Goal: Task Accomplishment & Management: Complete application form

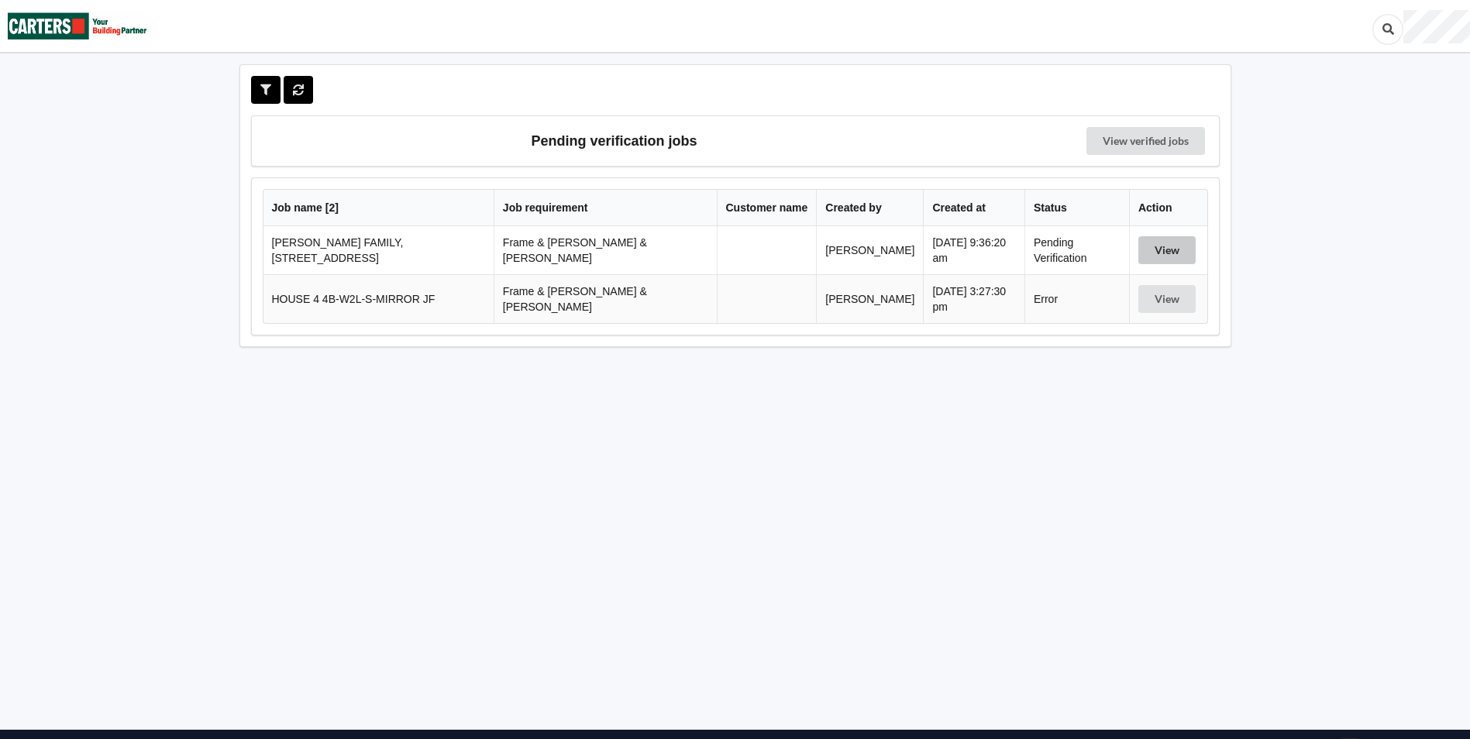
click at [1153, 245] on button "View" at bounding box center [1166, 250] width 57 height 28
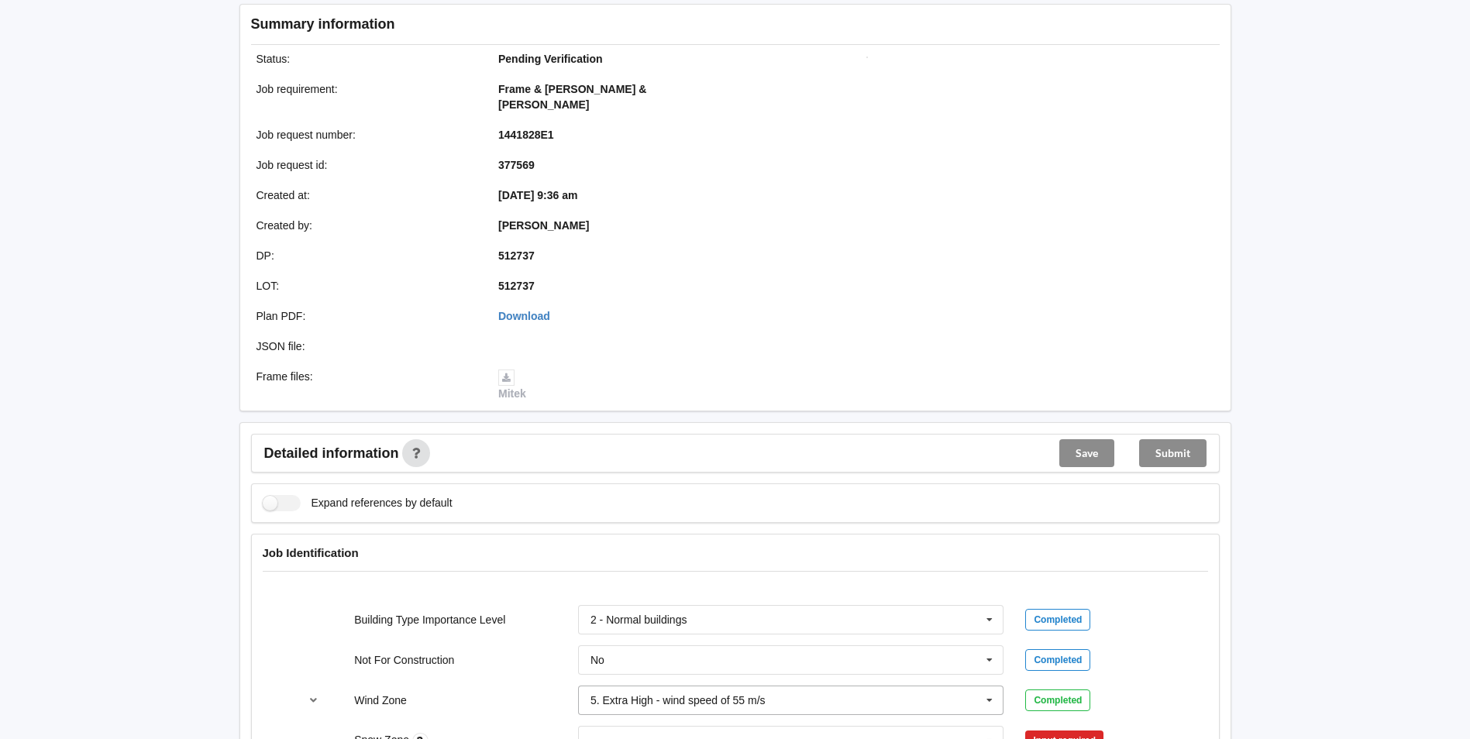
scroll to position [387, 0]
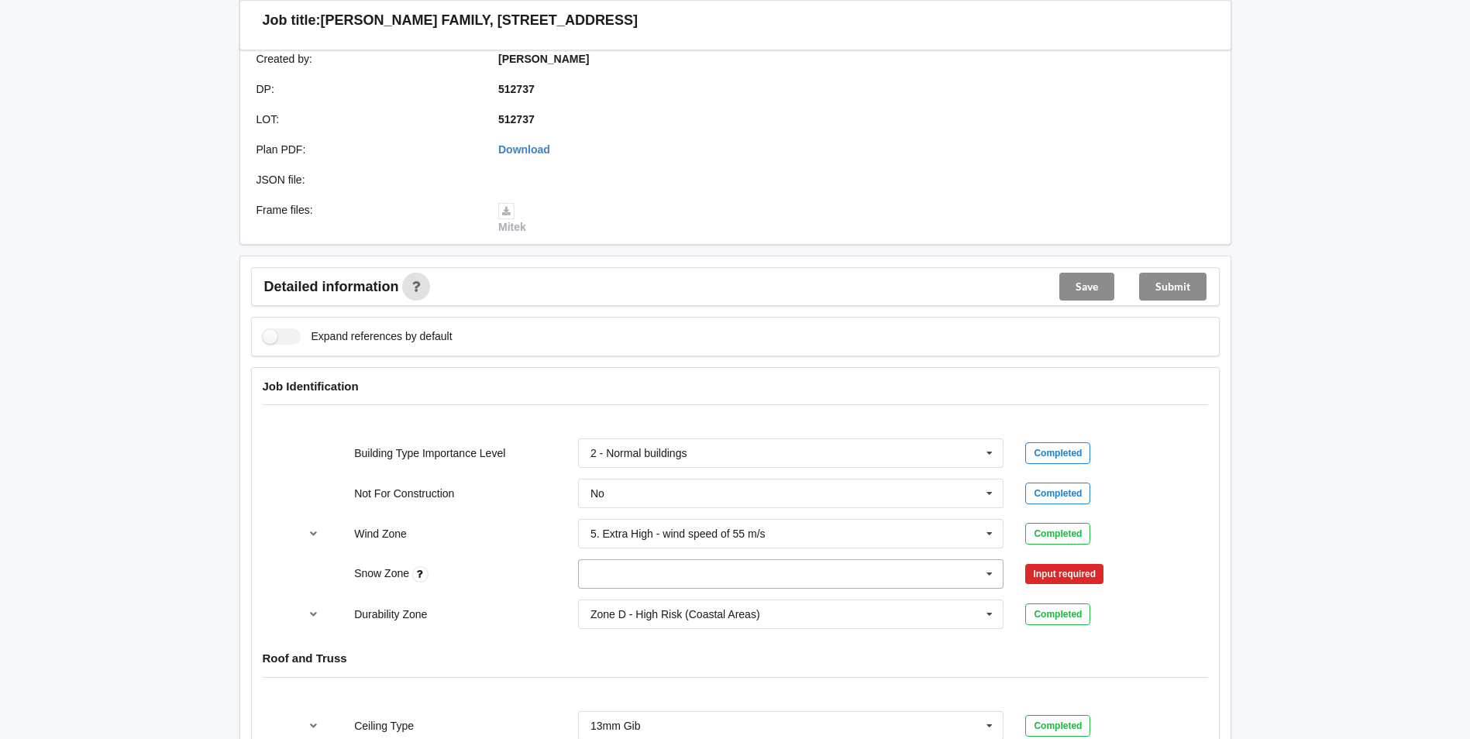
click at [623, 560] on input "text" at bounding box center [792, 574] width 425 height 28
click at [607, 387] on div "N0" at bounding box center [791, 401] width 425 height 29
click at [1061, 562] on button "Confirm input" at bounding box center [1071, 575] width 92 height 26
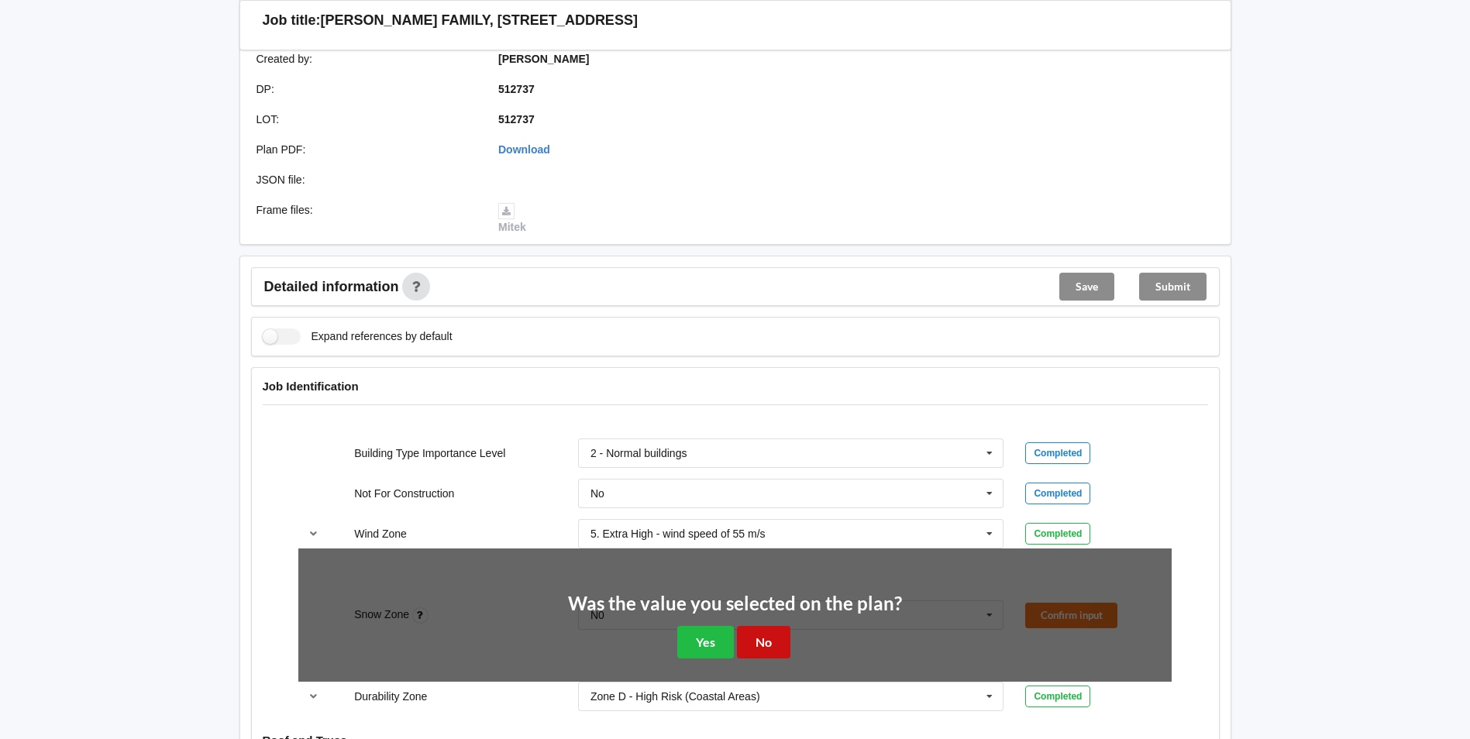
drag, startPoint x: 766, startPoint y: 630, endPoint x: 793, endPoint y: 639, distance: 27.9
click at [765, 631] on button "No" at bounding box center [763, 642] width 53 height 32
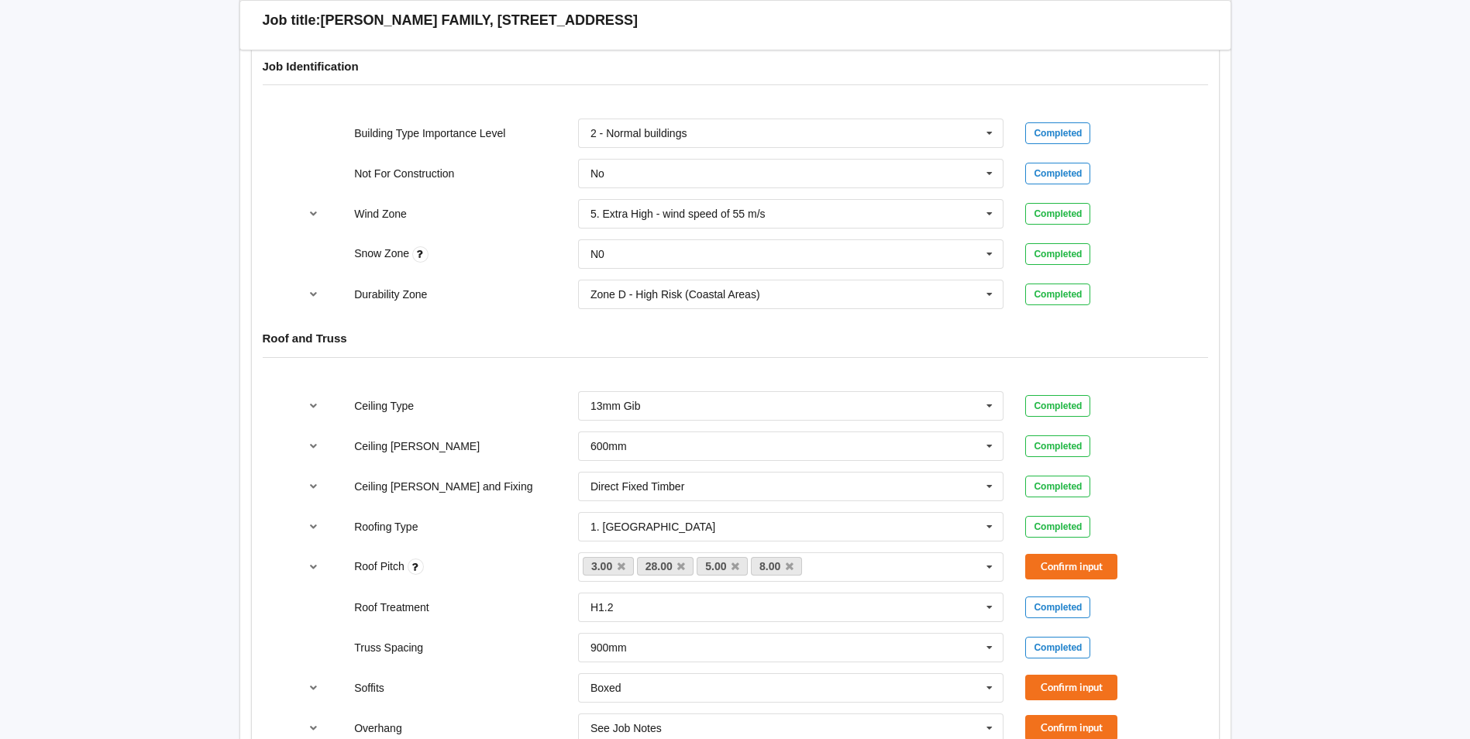
scroll to position [775, 0]
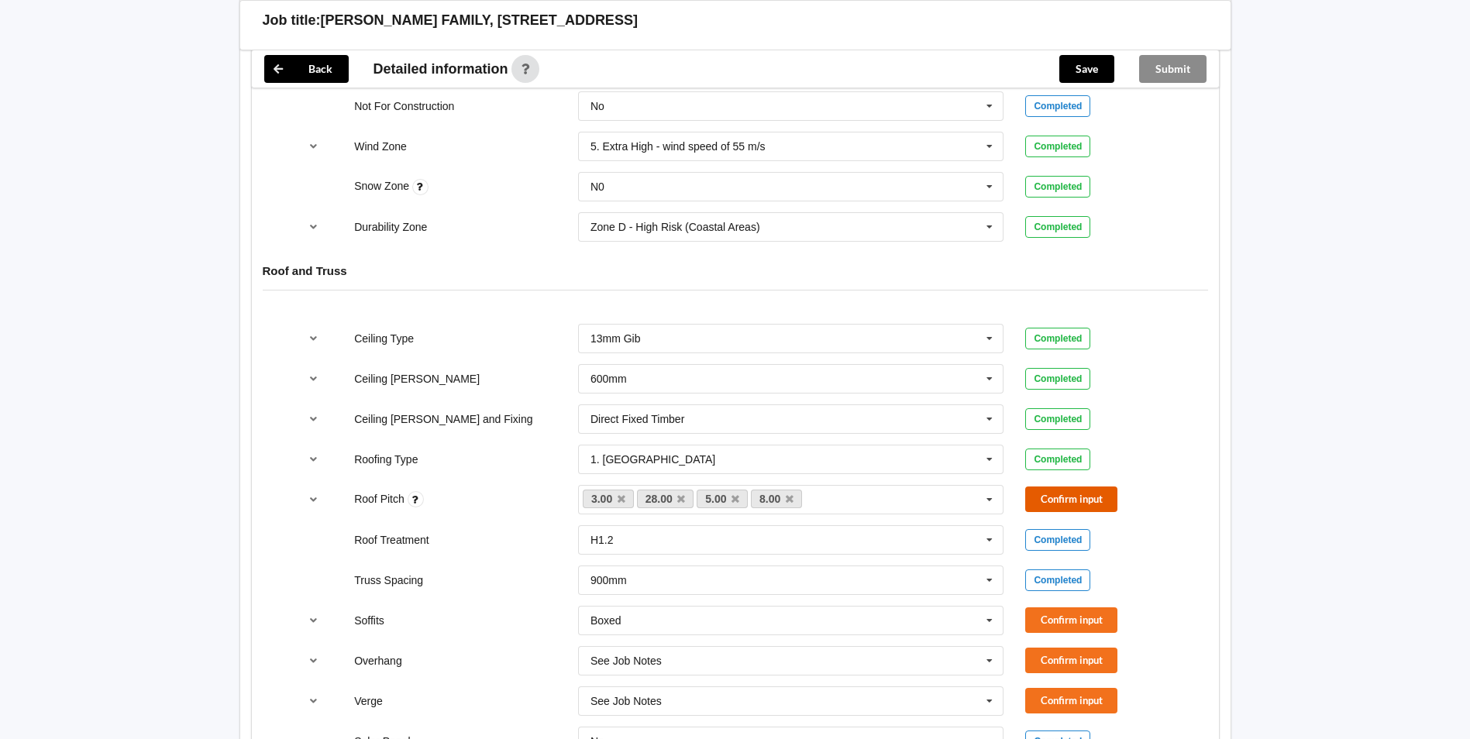
click at [1069, 491] on button "Confirm input" at bounding box center [1071, 500] width 92 height 26
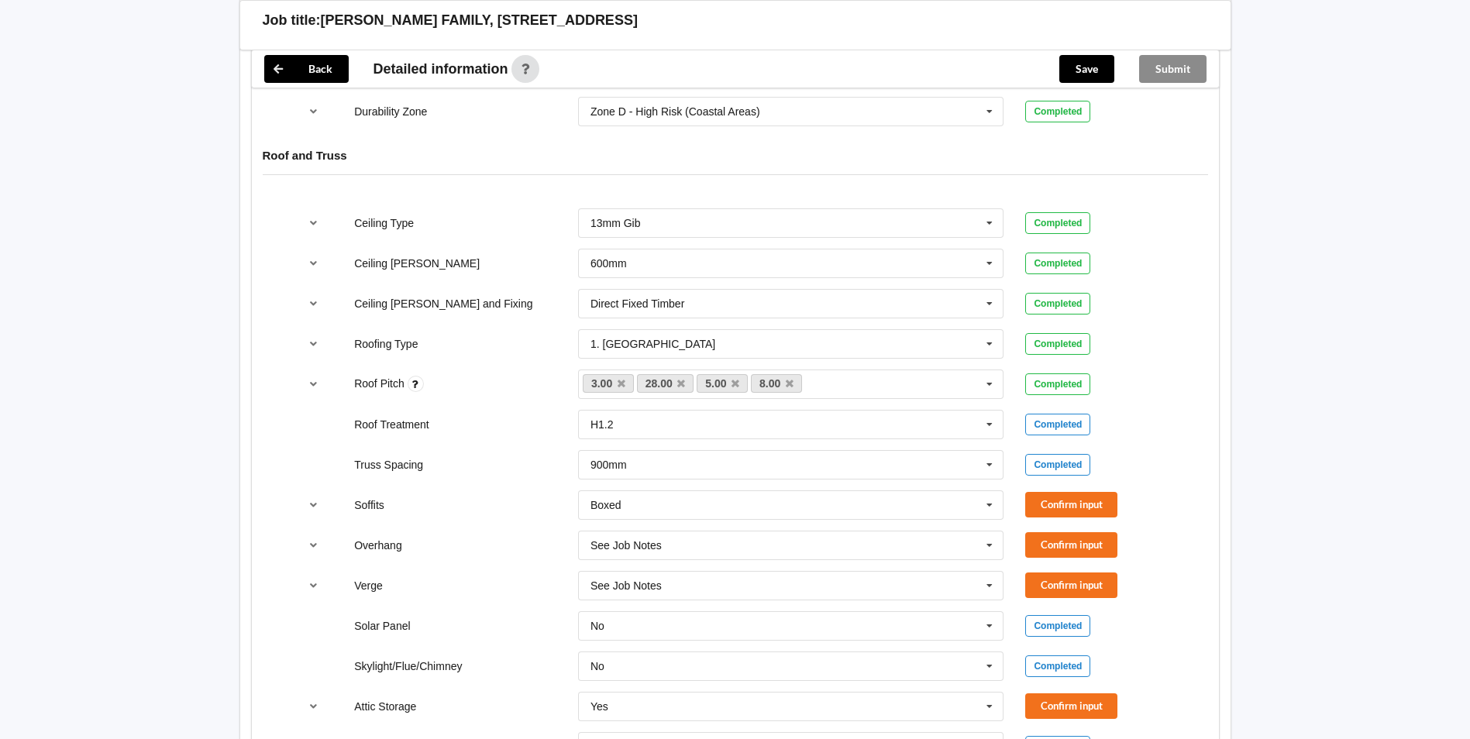
scroll to position [1085, 0]
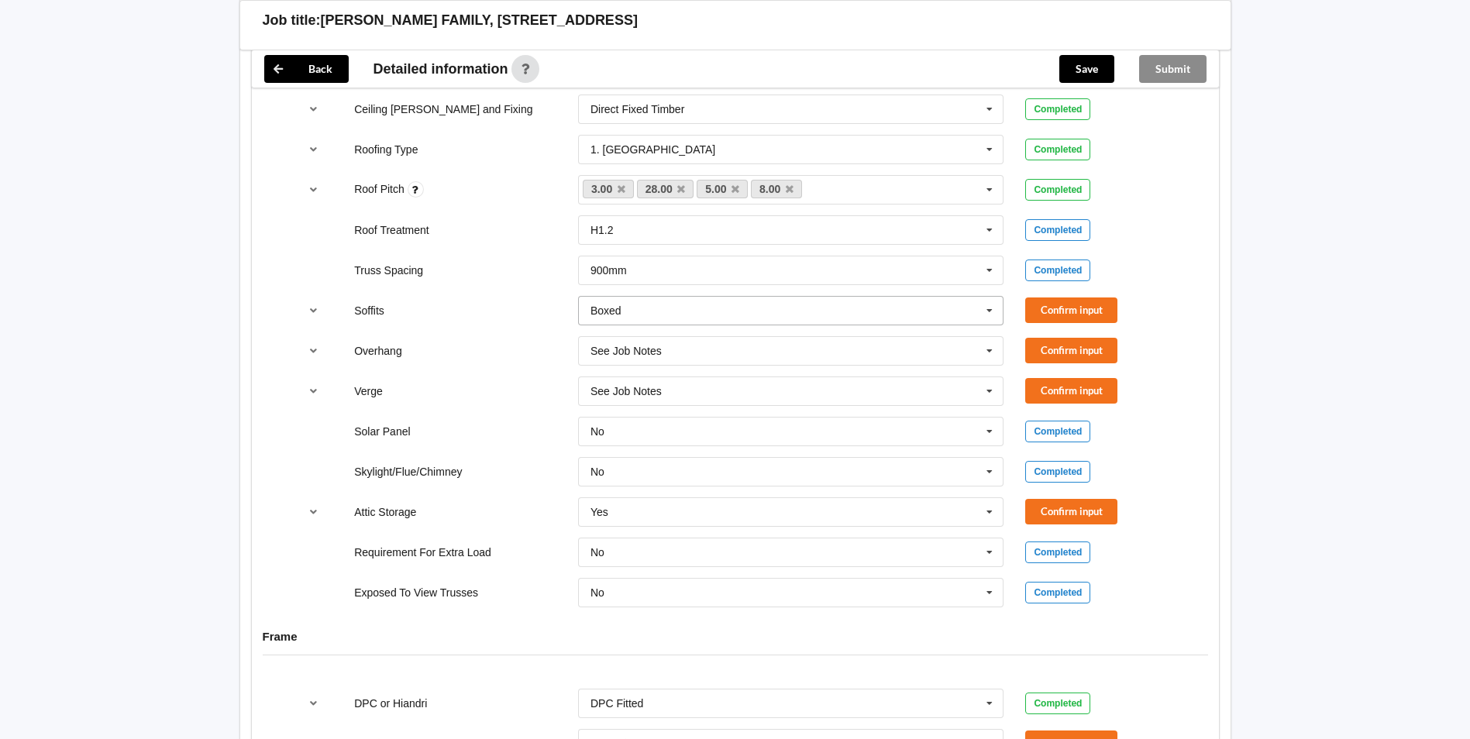
click at [991, 298] on icon at bounding box center [989, 311] width 23 height 29
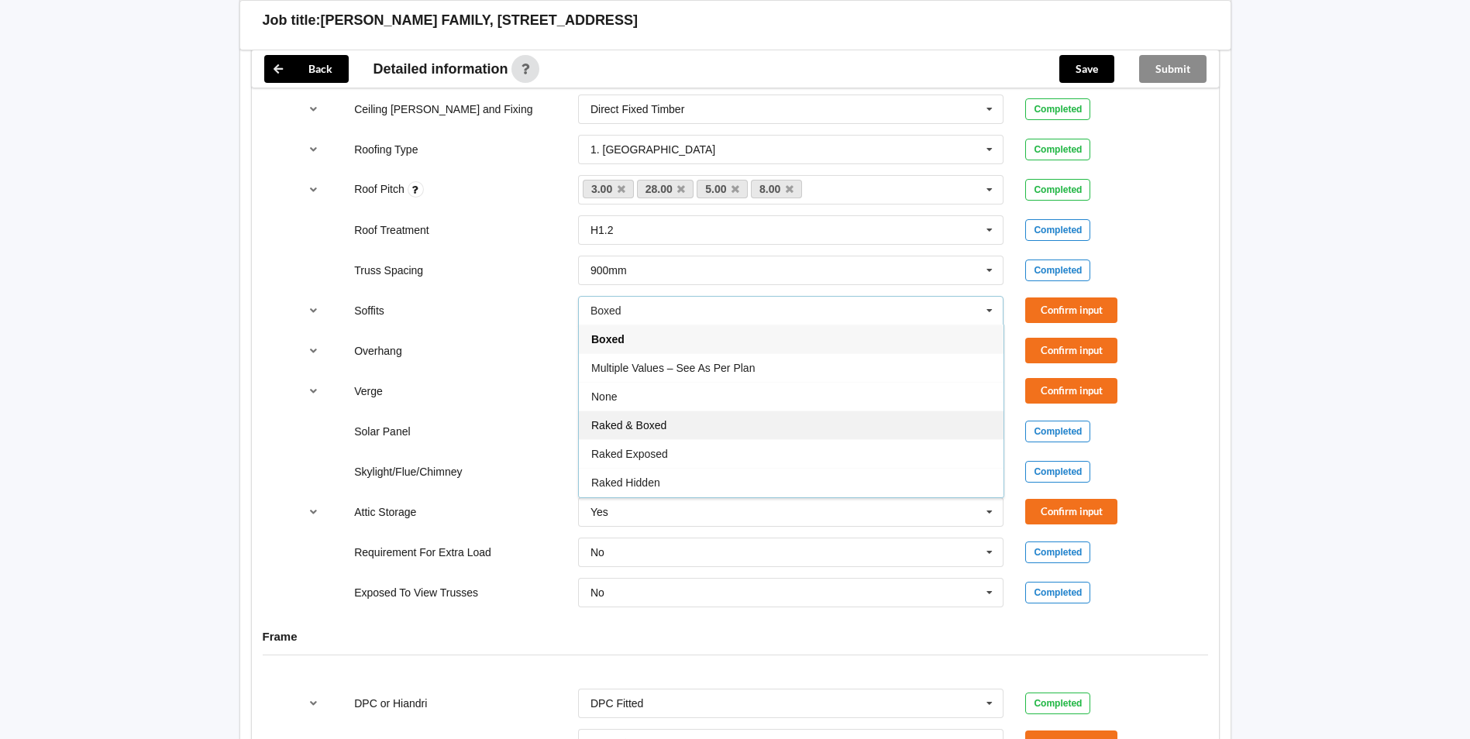
click at [641, 419] on span "Raked & Boxed" at bounding box center [628, 425] width 75 height 12
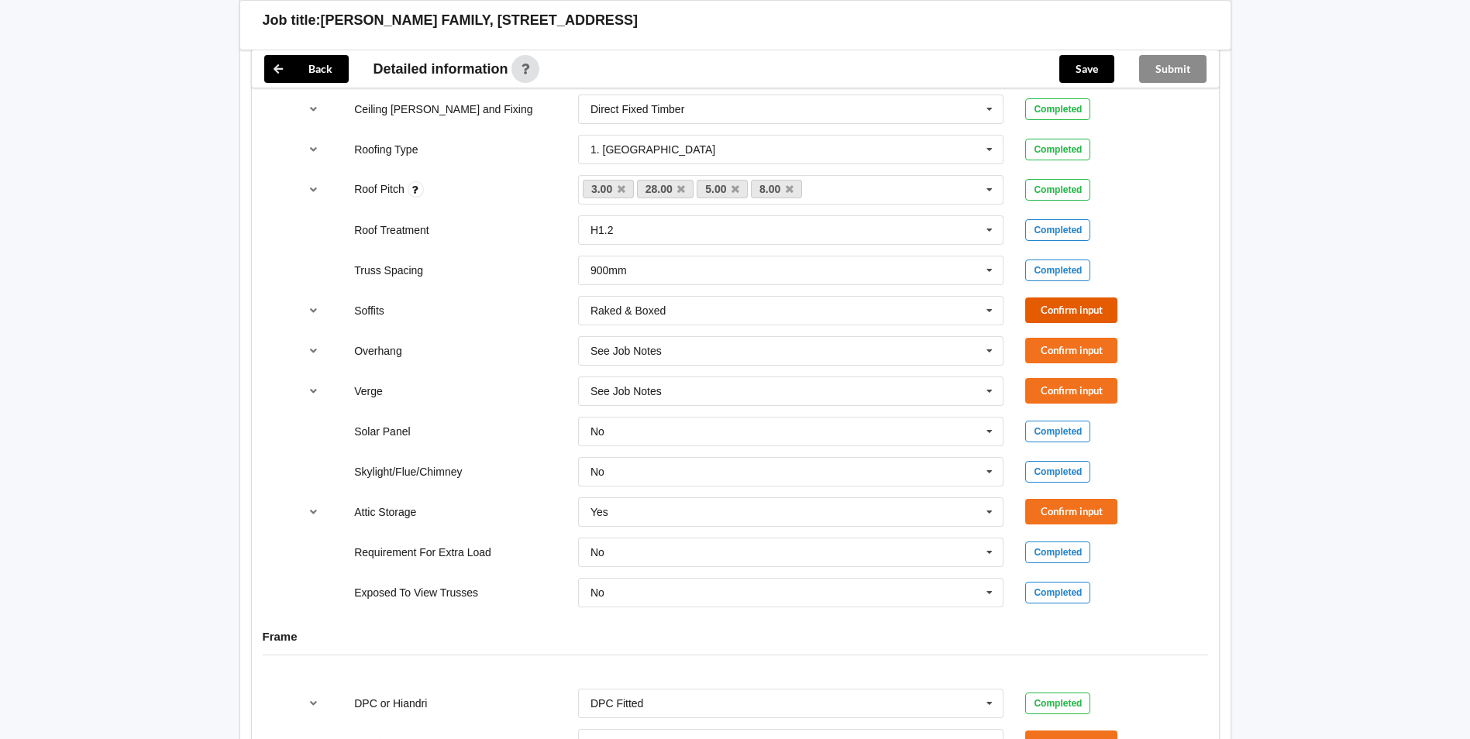
click at [1063, 300] on button "Confirm input" at bounding box center [1071, 310] width 92 height 26
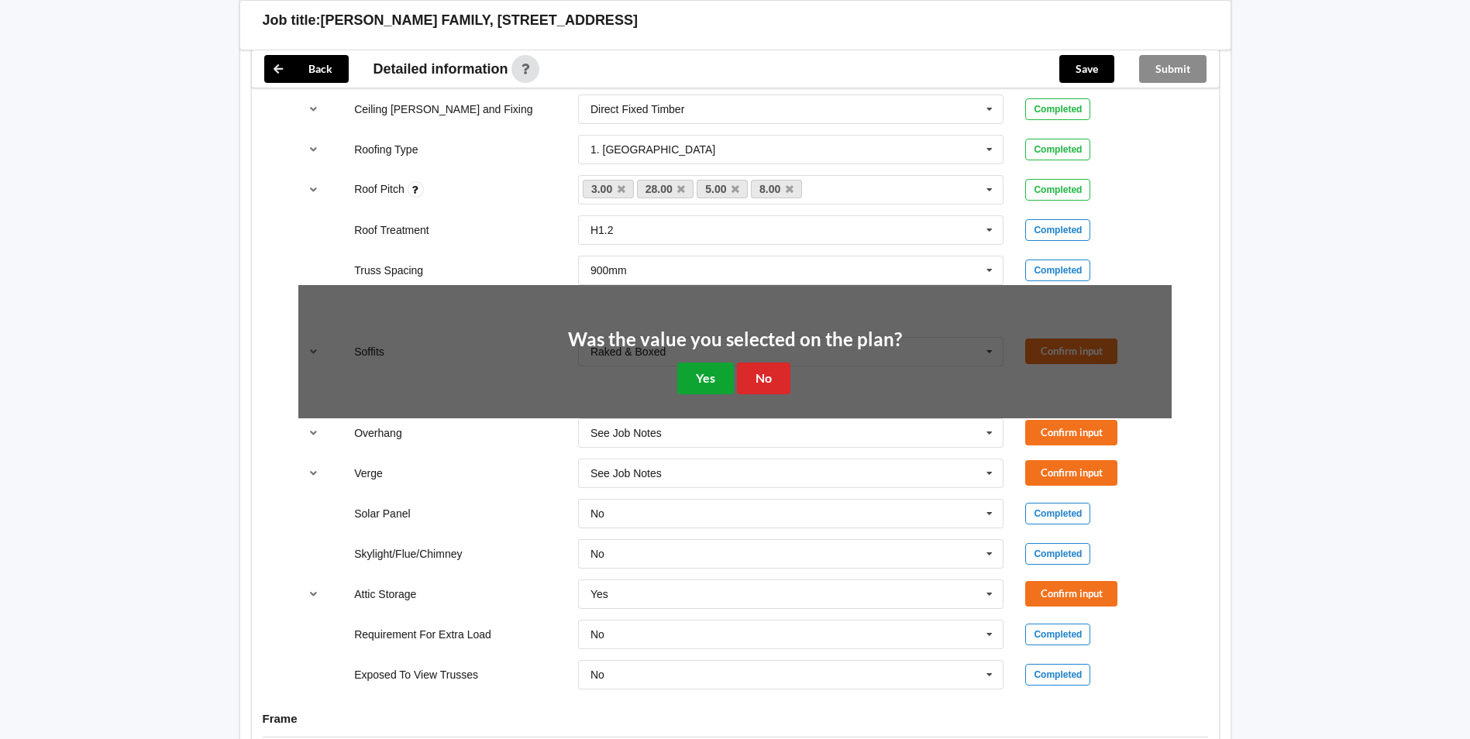
click at [716, 368] on button "Yes" at bounding box center [705, 379] width 57 height 32
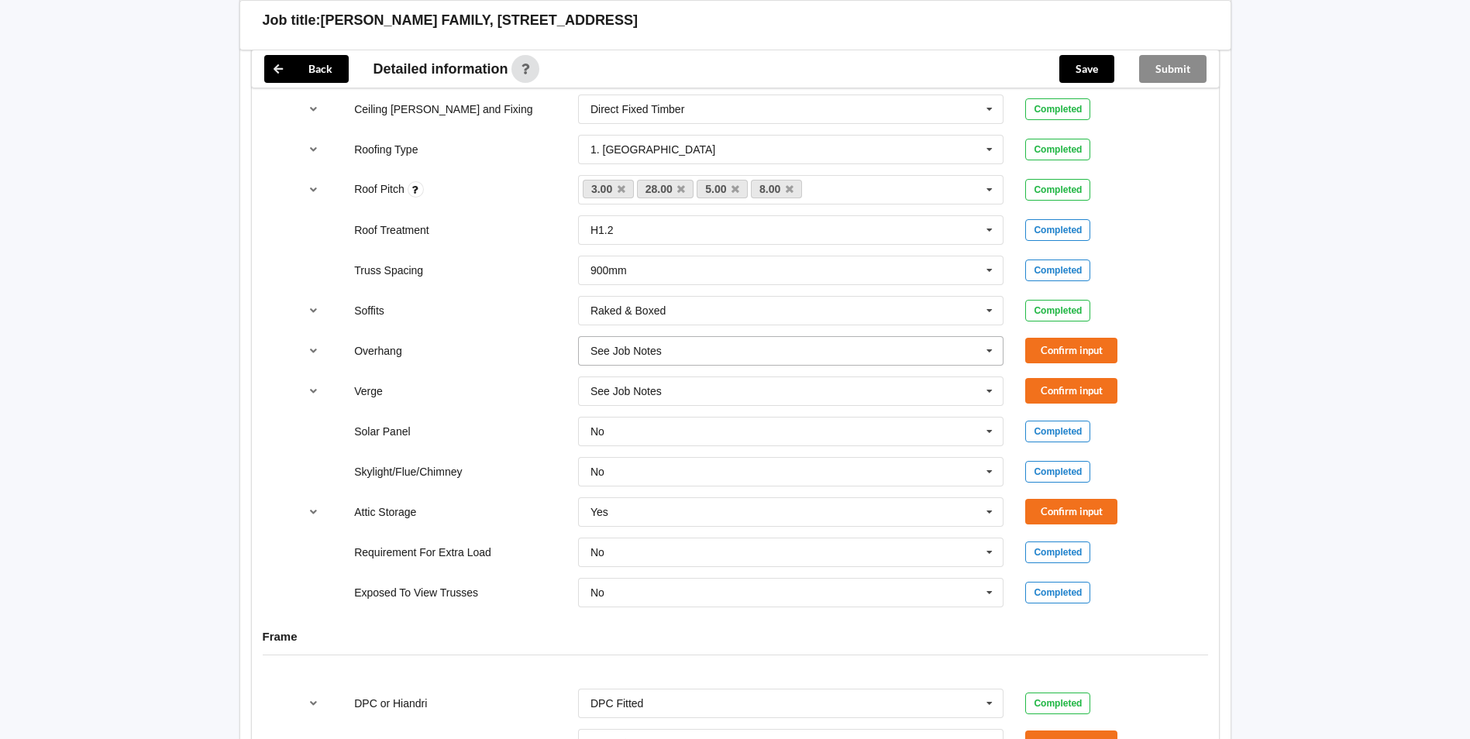
click at [988, 337] on icon at bounding box center [989, 351] width 23 height 29
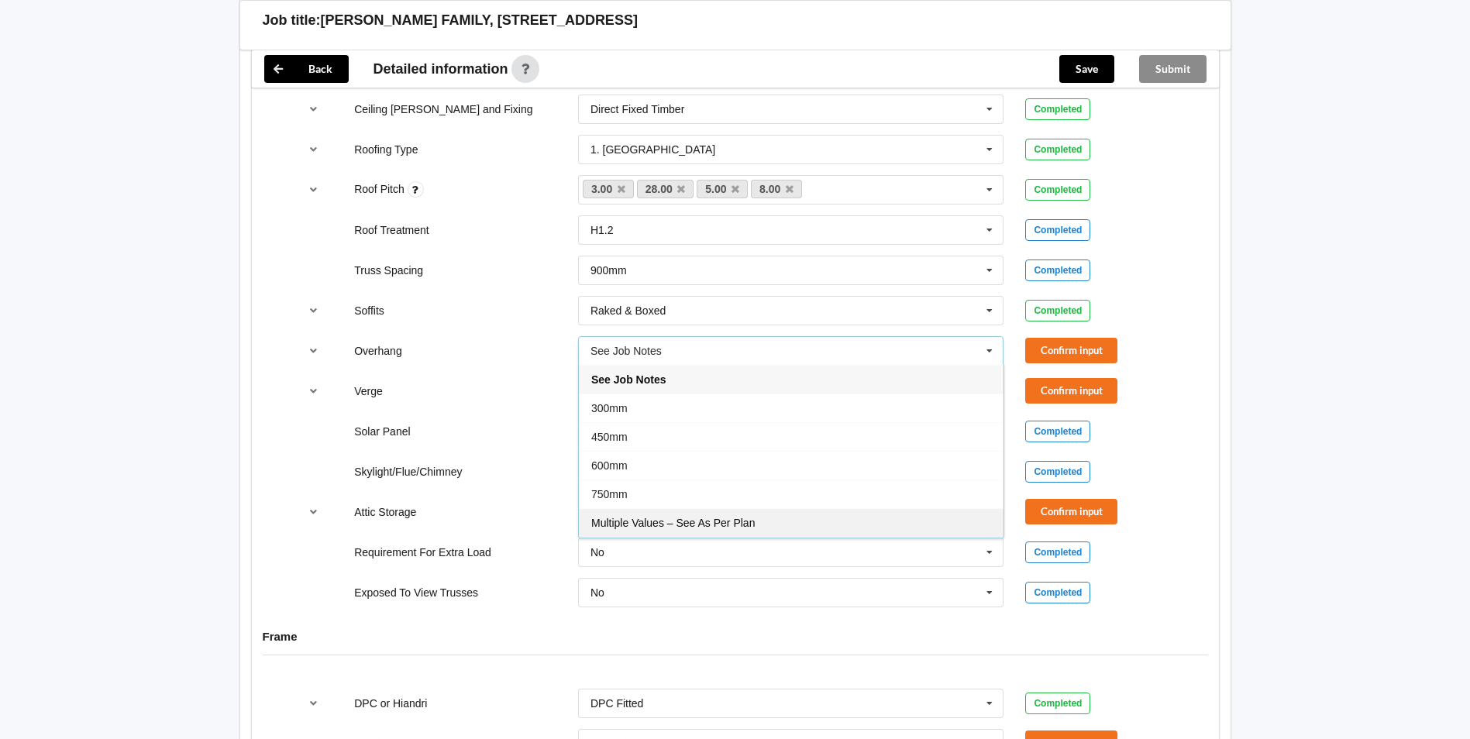
click at [647, 517] on span "Multiple Values – See As Per Plan" at bounding box center [672, 523] width 163 height 12
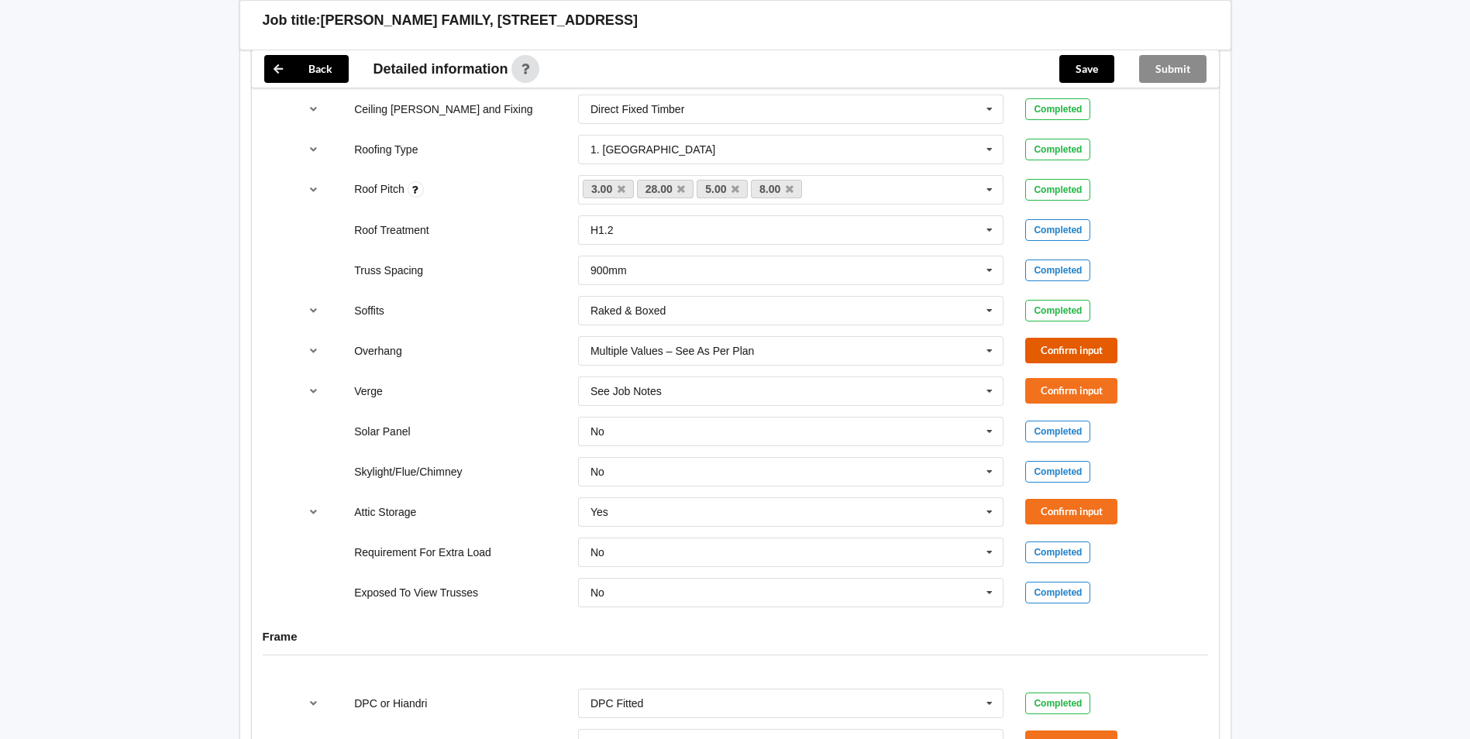
click at [1051, 339] on button "Confirm input" at bounding box center [1071, 351] width 92 height 26
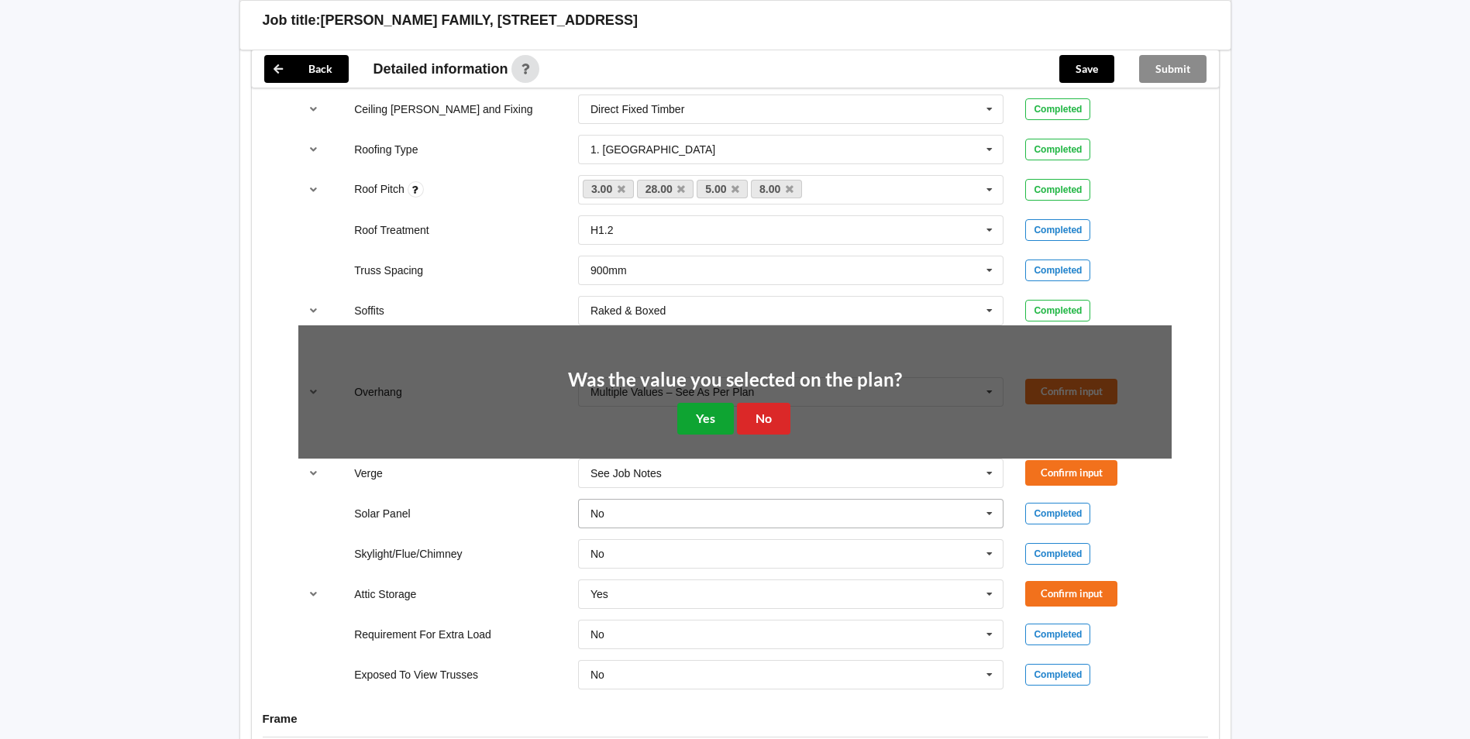
drag, startPoint x: 715, startPoint y: 403, endPoint x: 740, endPoint y: 404, distance: 24.8
click at [725, 404] on button "Yes" at bounding box center [705, 419] width 57 height 32
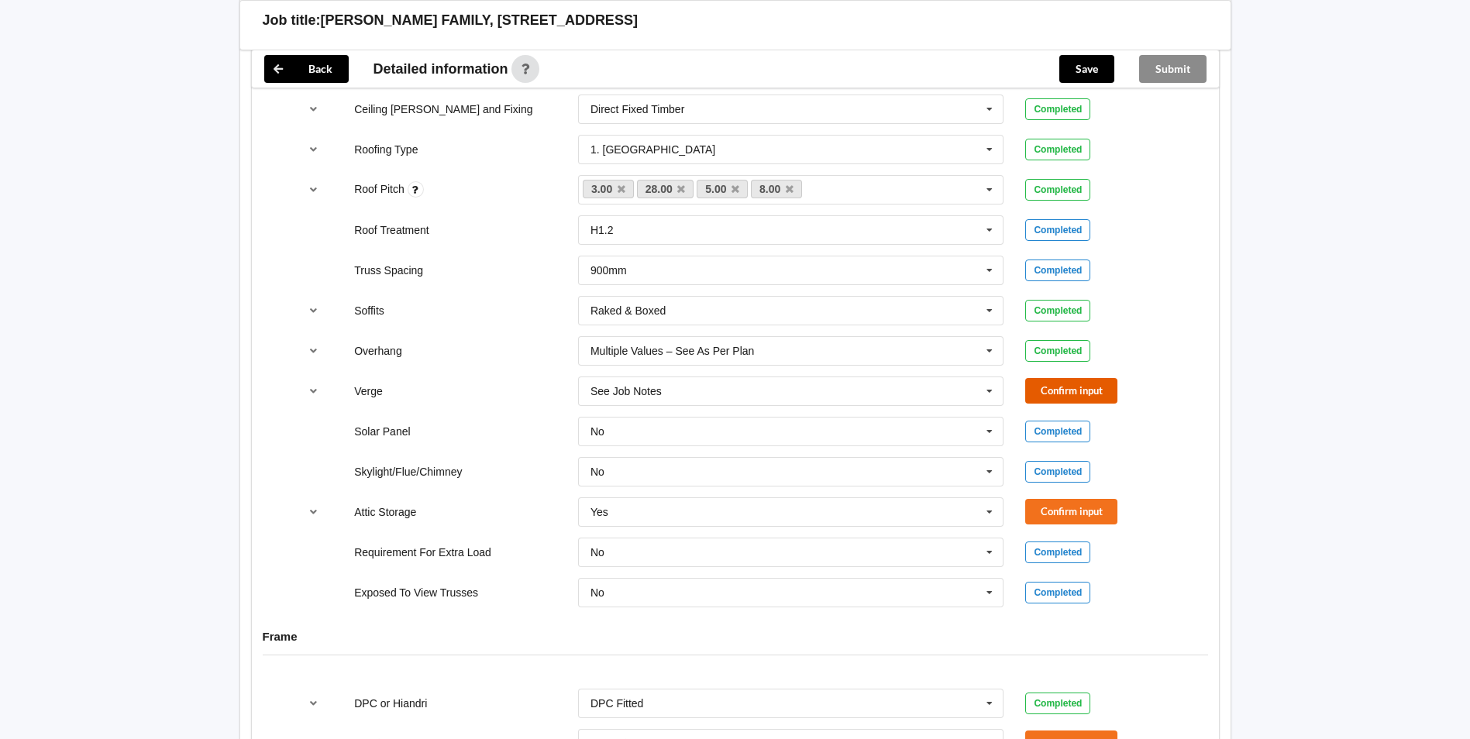
drag, startPoint x: 1069, startPoint y: 373, endPoint x: 1013, endPoint y: 392, distance: 59.5
click at [1064, 378] on button "Confirm input" at bounding box center [1071, 391] width 92 height 26
click at [1068, 499] on button "Confirm input" at bounding box center [1071, 512] width 92 height 26
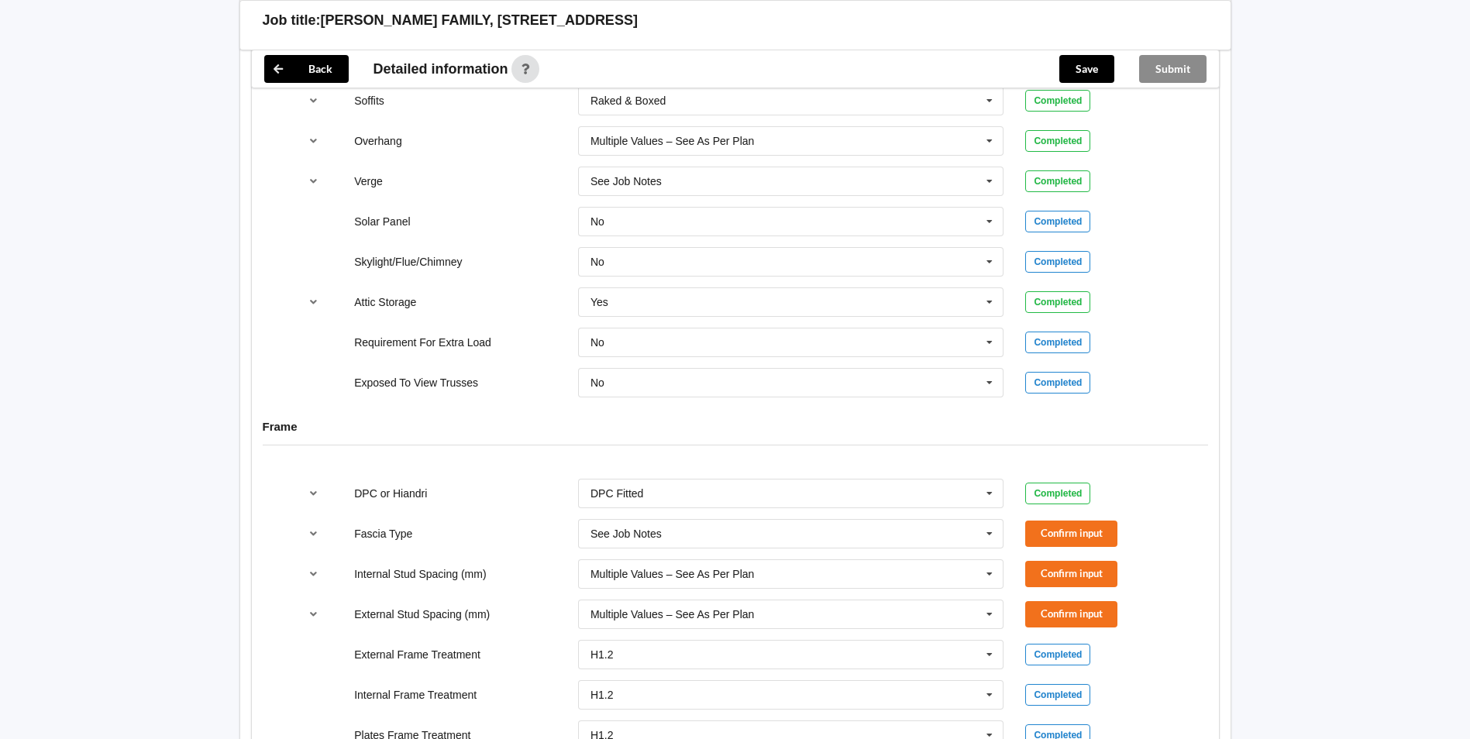
scroll to position [1472, 0]
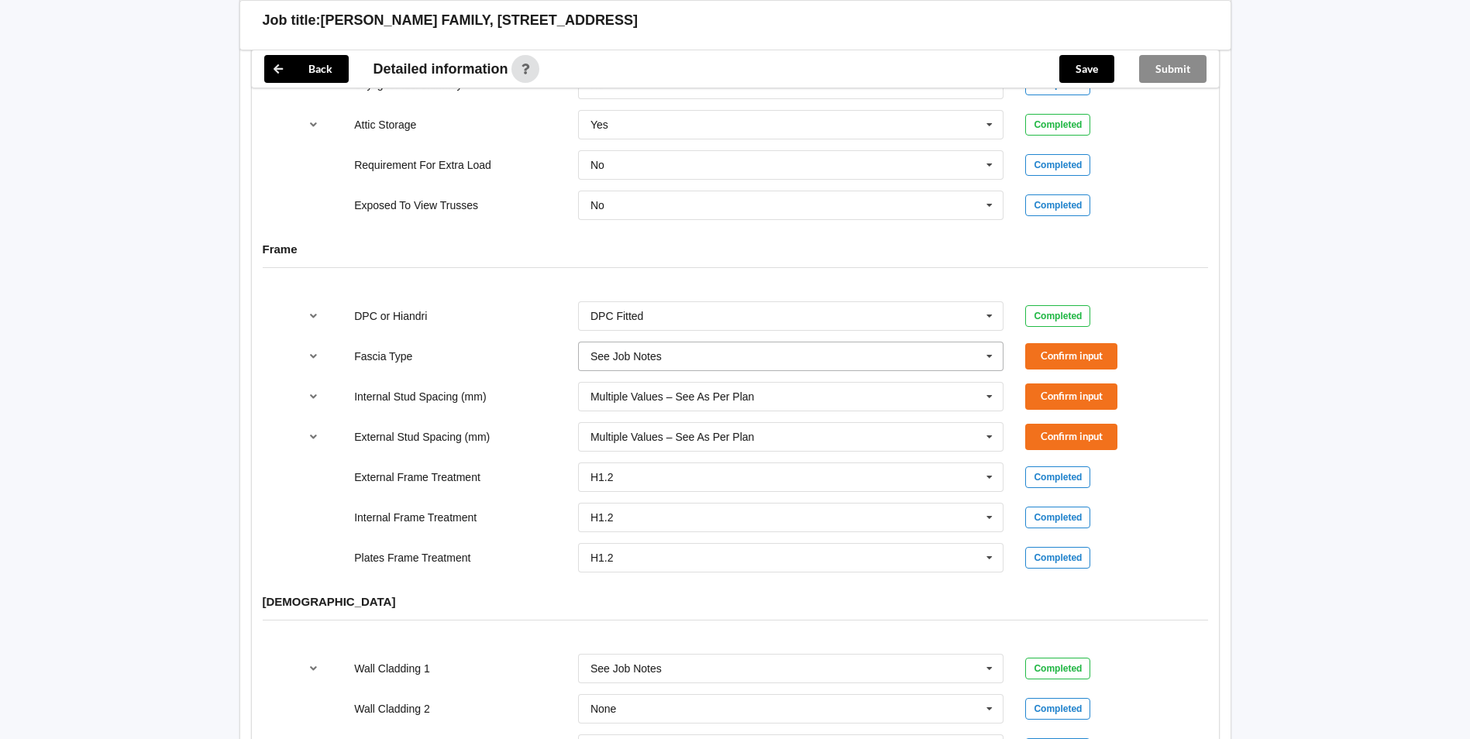
click at [989, 343] on icon at bounding box center [989, 356] width 23 height 29
click at [652, 372] on div "Multifit 185" at bounding box center [791, 386] width 425 height 29
drag, startPoint x: 989, startPoint y: 350, endPoint x: 871, endPoint y: 429, distance: 142.5
click at [989, 349] on icon at bounding box center [989, 356] width 23 height 29
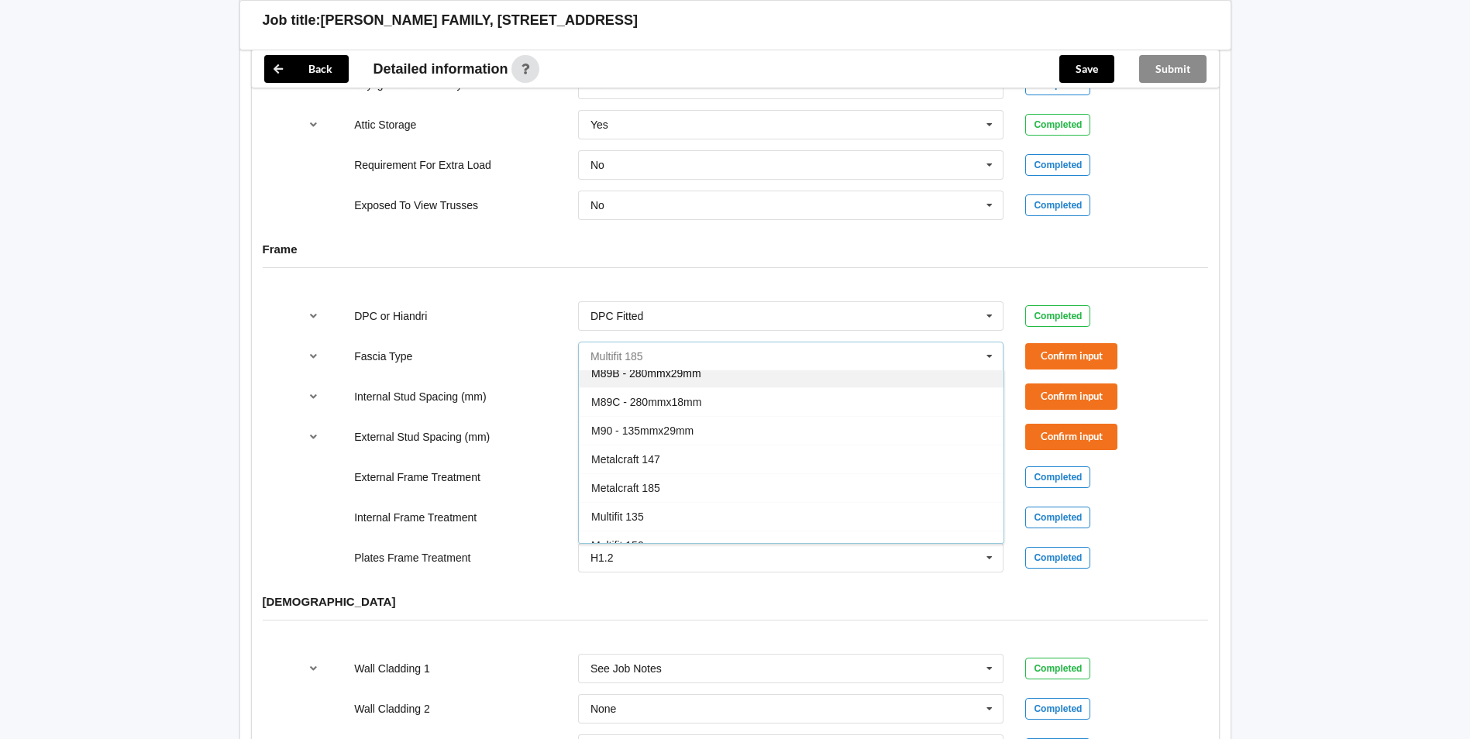
scroll to position [283, 0]
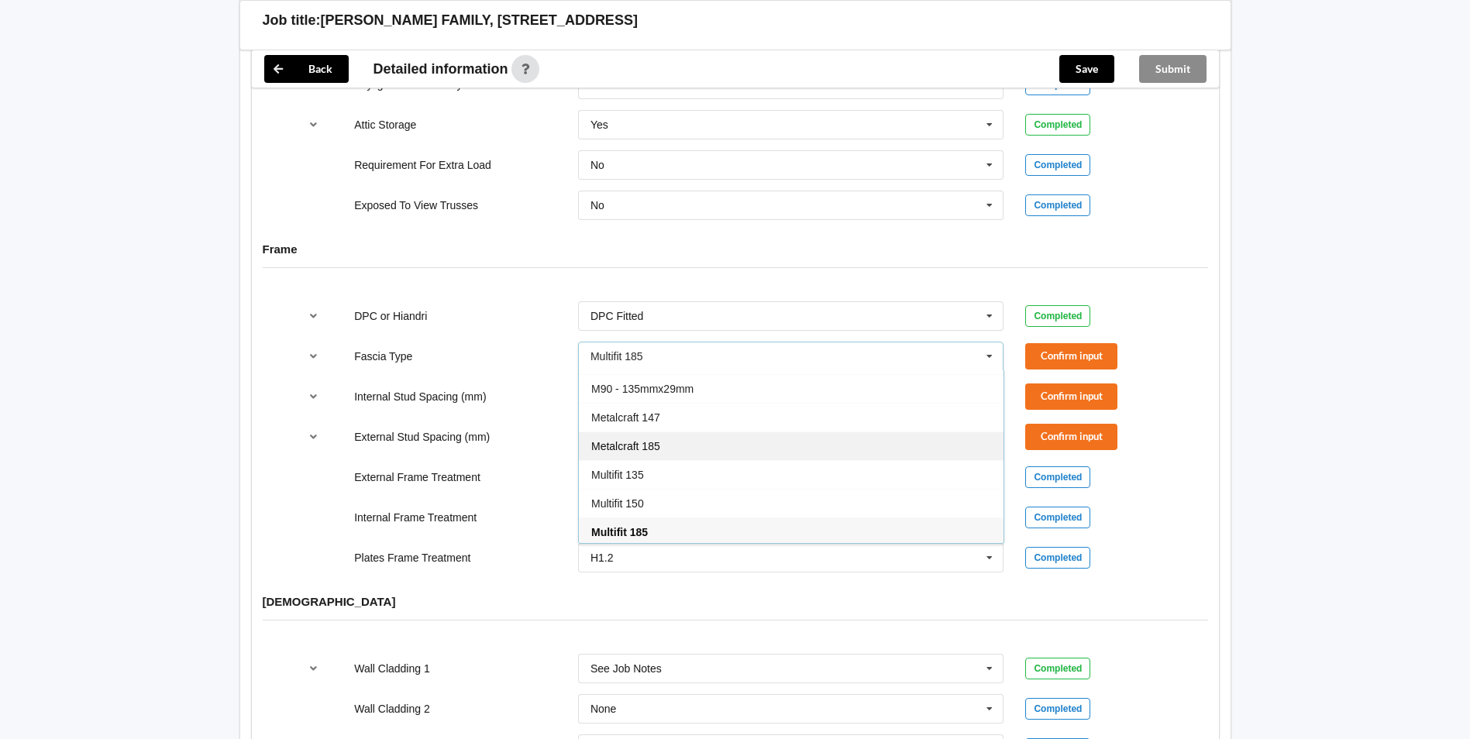
click at [639, 440] on span "Metalcraft 185" at bounding box center [625, 446] width 69 height 12
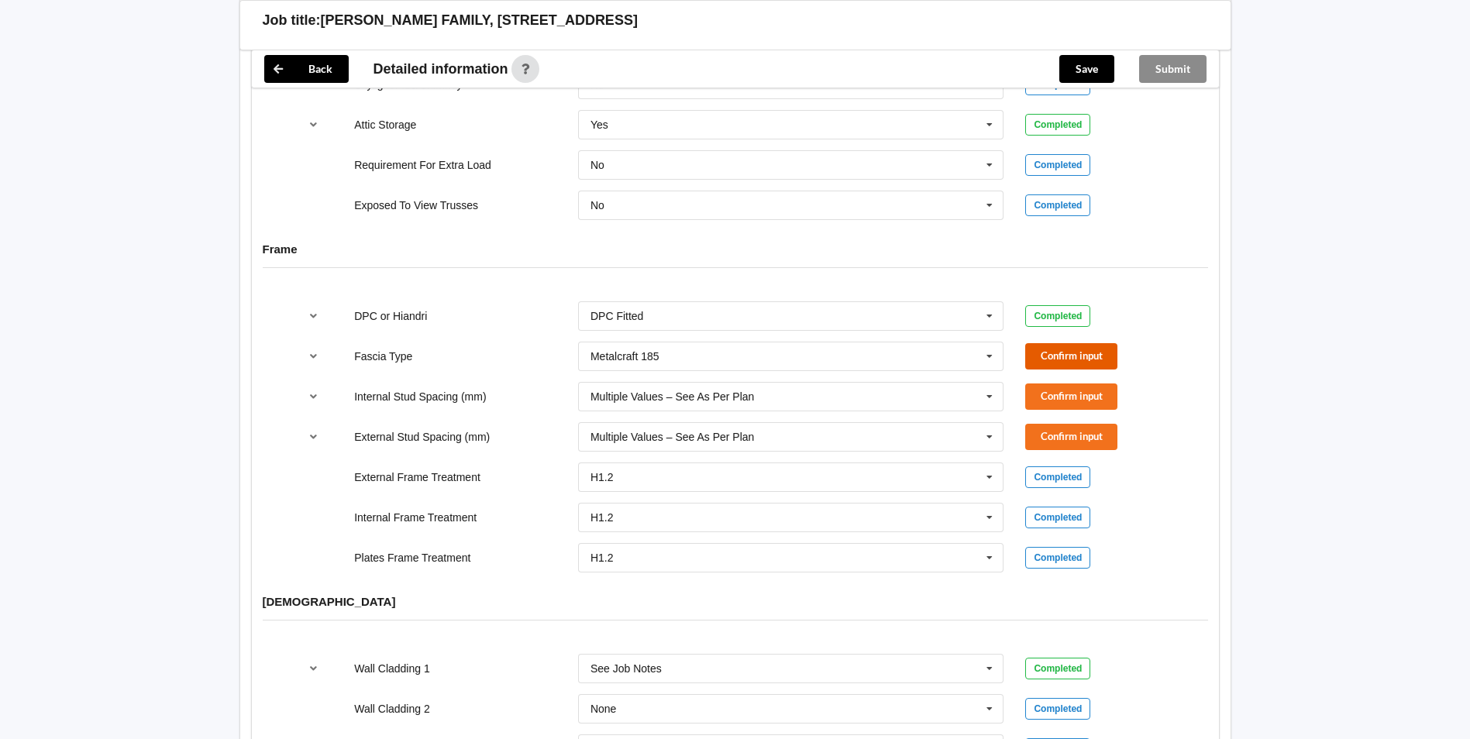
click at [1074, 345] on button "Confirm input" at bounding box center [1071, 356] width 92 height 26
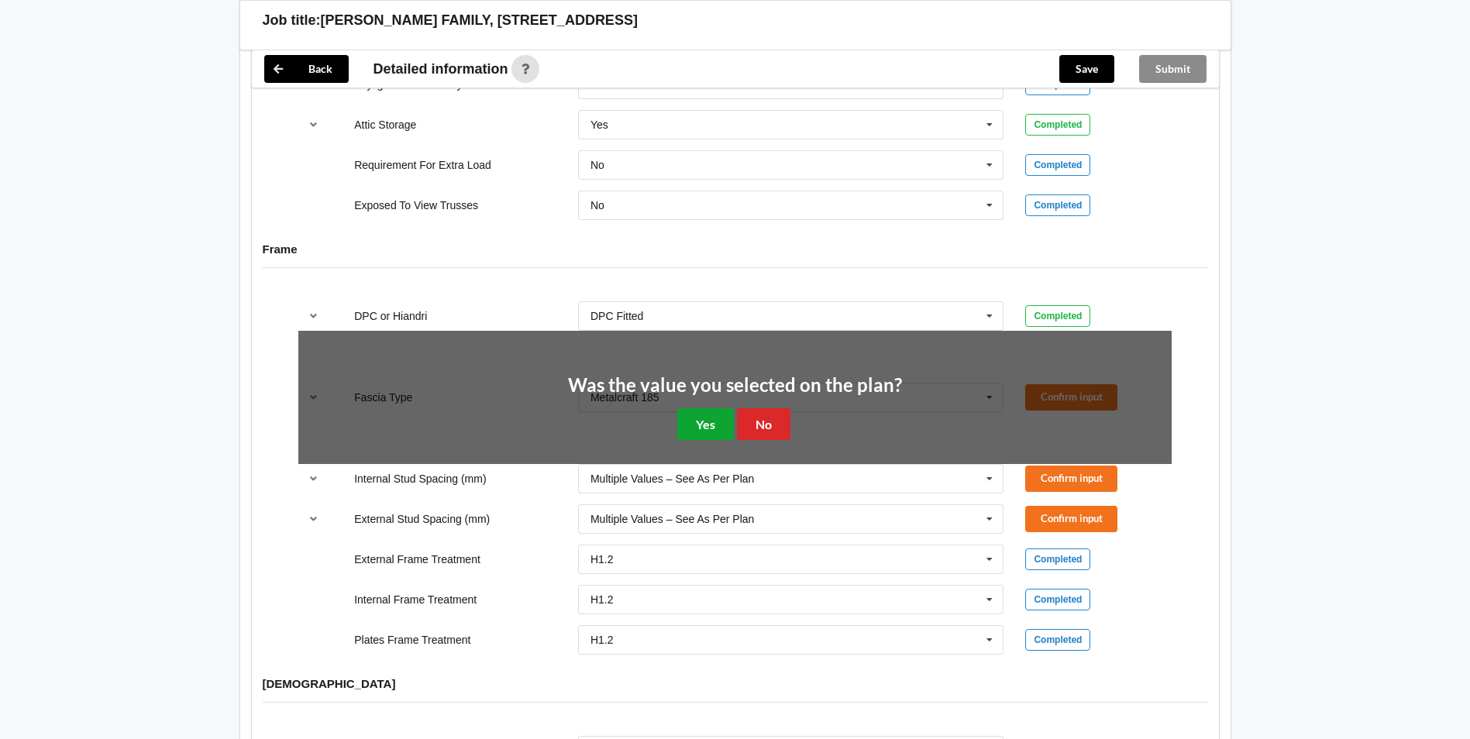
click at [700, 411] on button "Yes" at bounding box center [705, 424] width 57 height 32
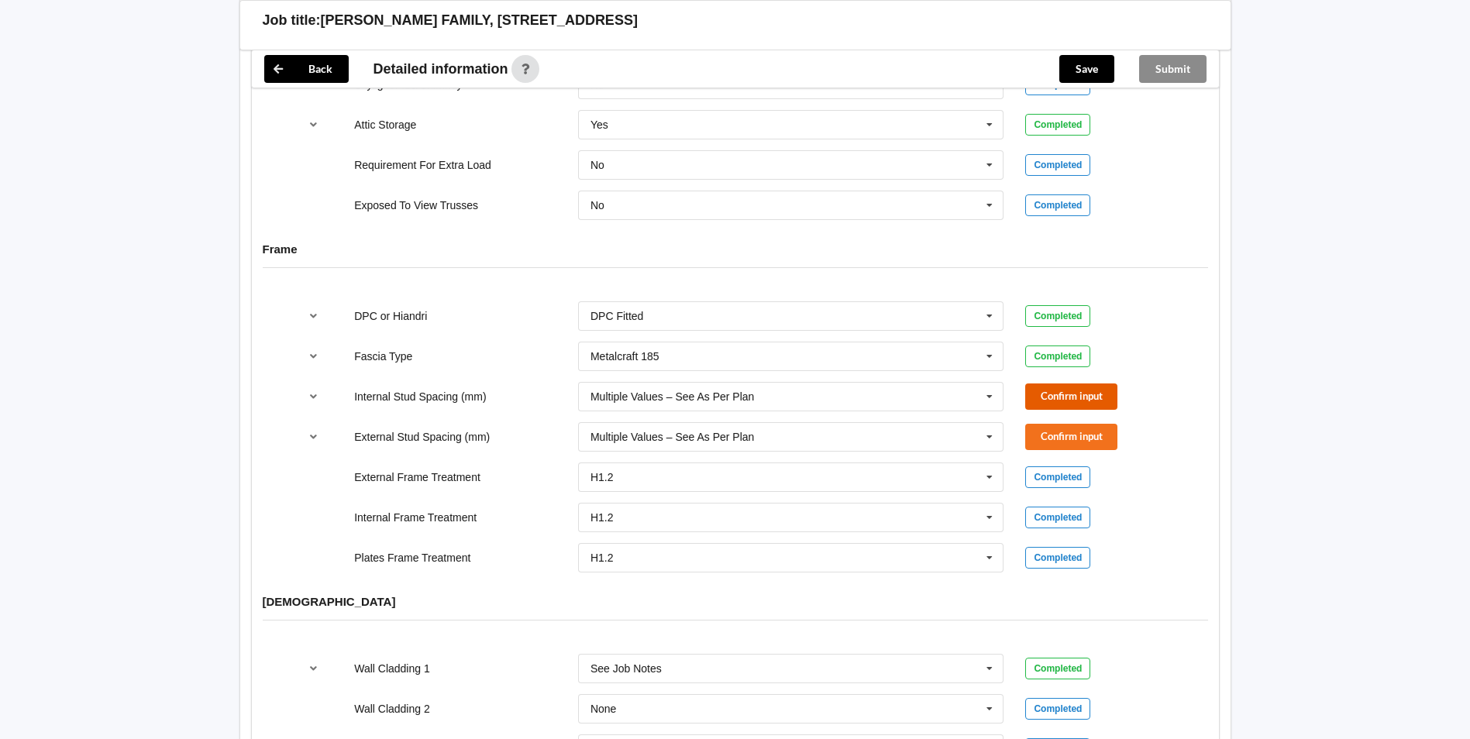
click at [1068, 383] on button "Confirm input" at bounding box center [1071, 396] width 92 height 26
click at [1068, 424] on button "Confirm input" at bounding box center [1071, 437] width 92 height 26
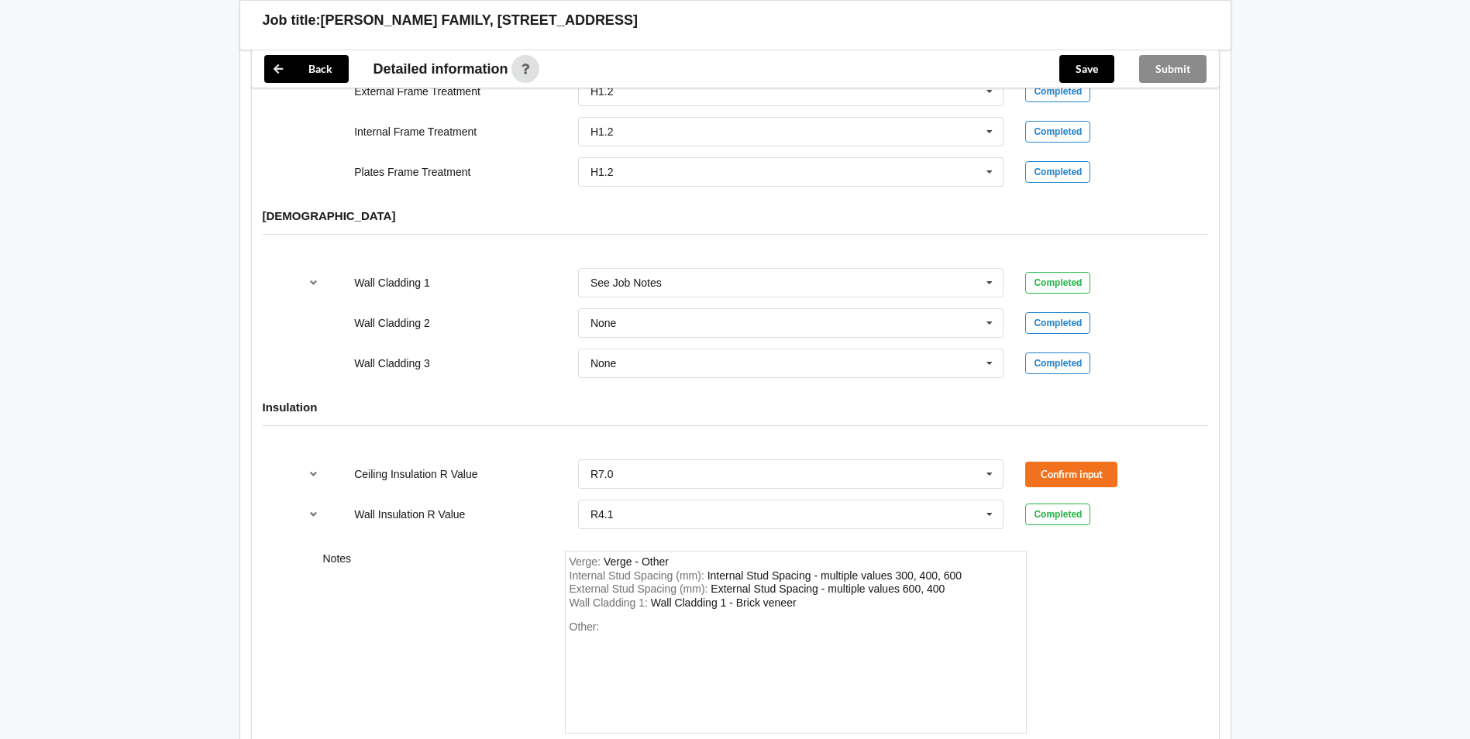
scroll to position [1859, 0]
click at [1078, 460] on button "Confirm input" at bounding box center [1071, 473] width 92 height 26
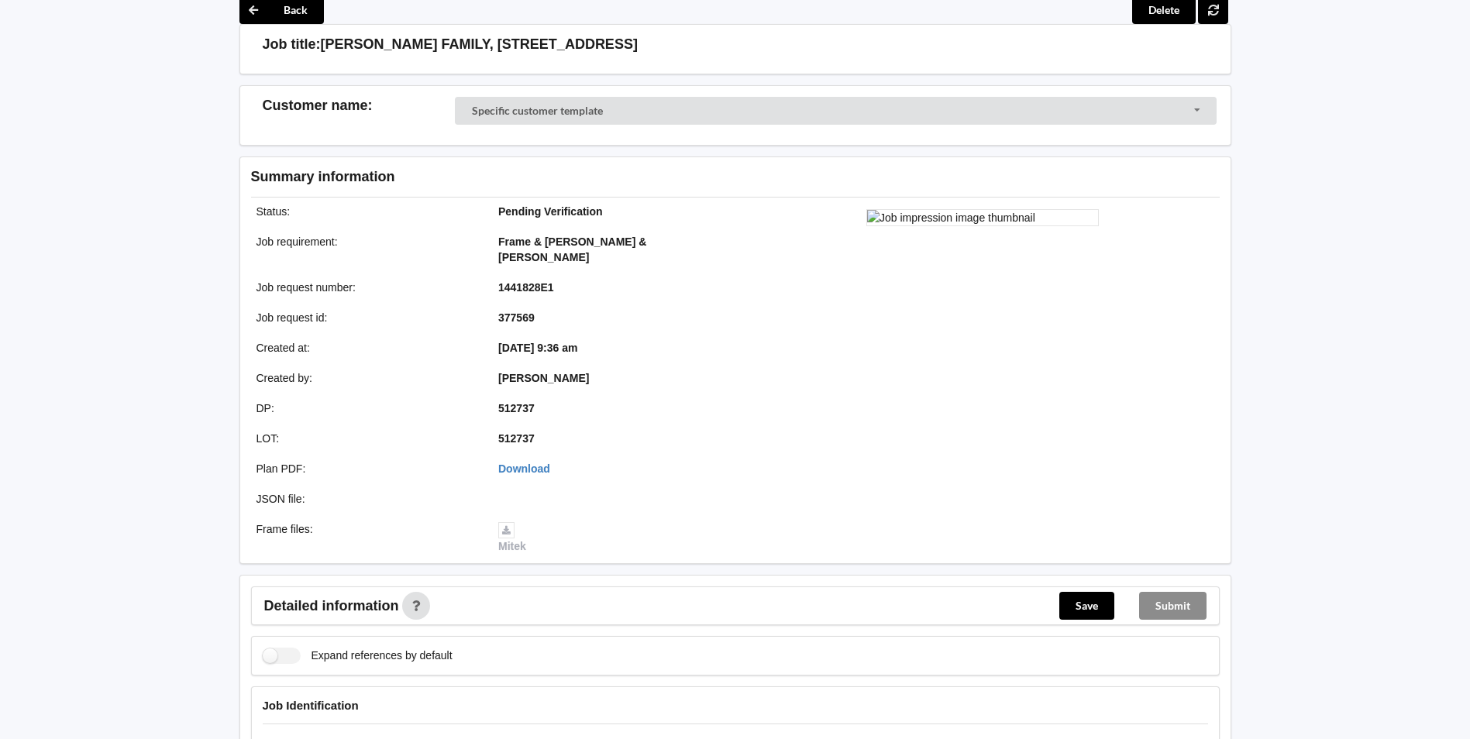
scroll to position [0, 0]
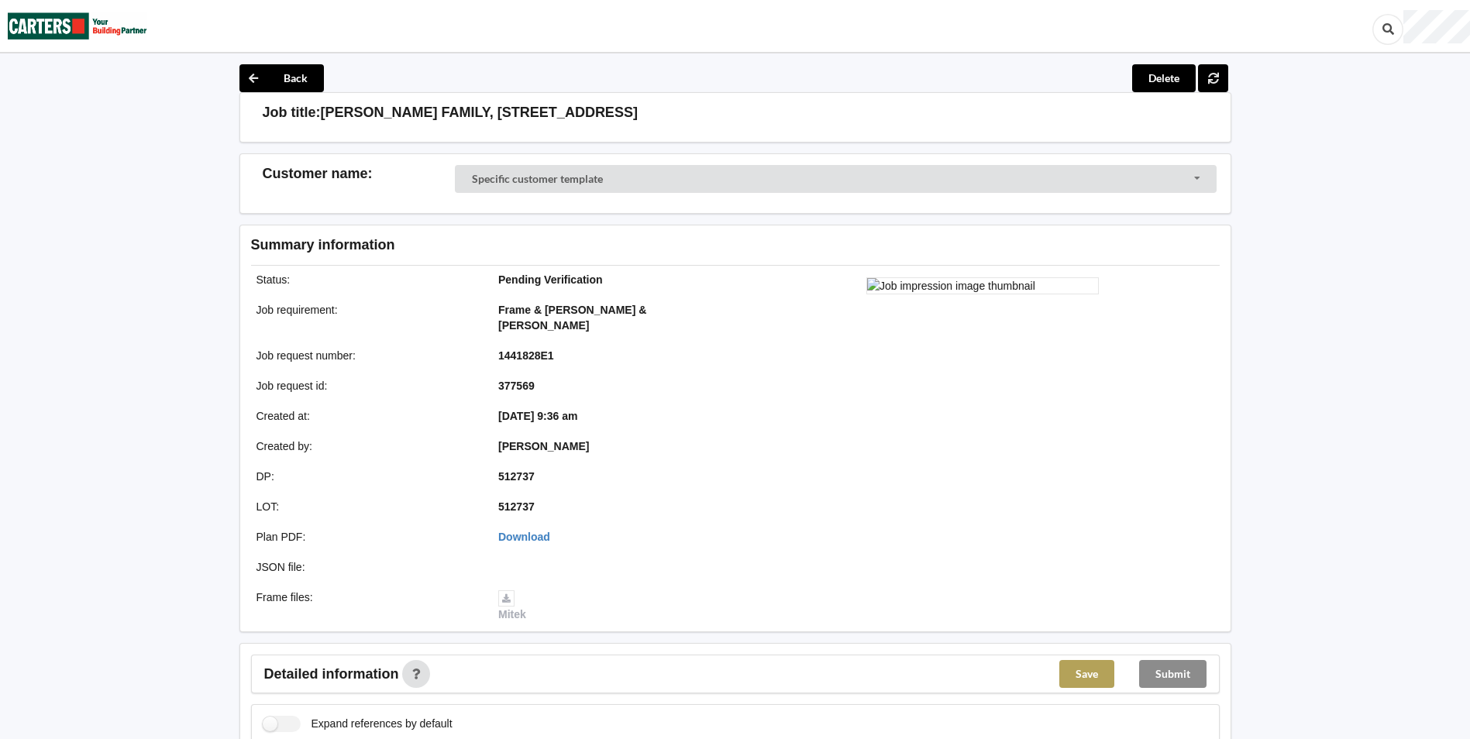
click at [1086, 660] on button "Save" at bounding box center [1086, 674] width 55 height 28
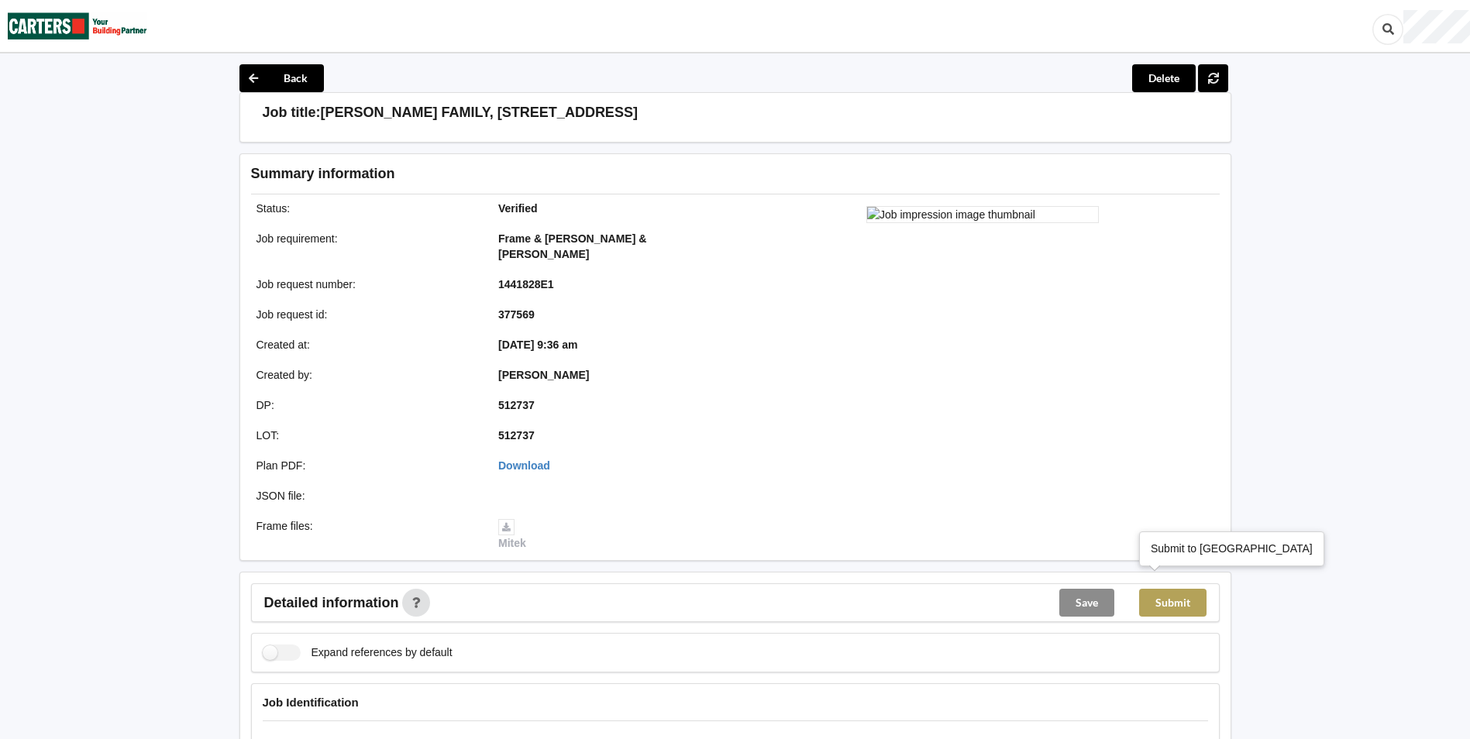
click at [1171, 589] on button "Submit" at bounding box center [1172, 603] width 67 height 28
